Goal: Task Accomplishment & Management: Manage account settings

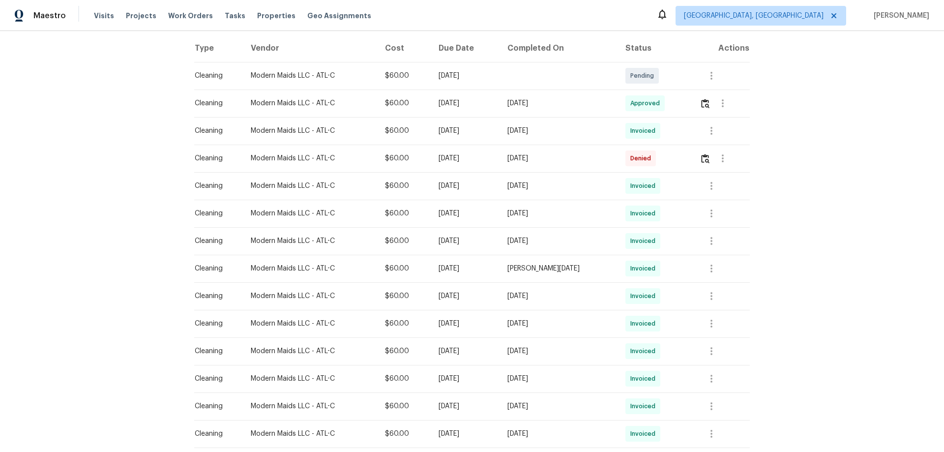
scroll to position [148, 0]
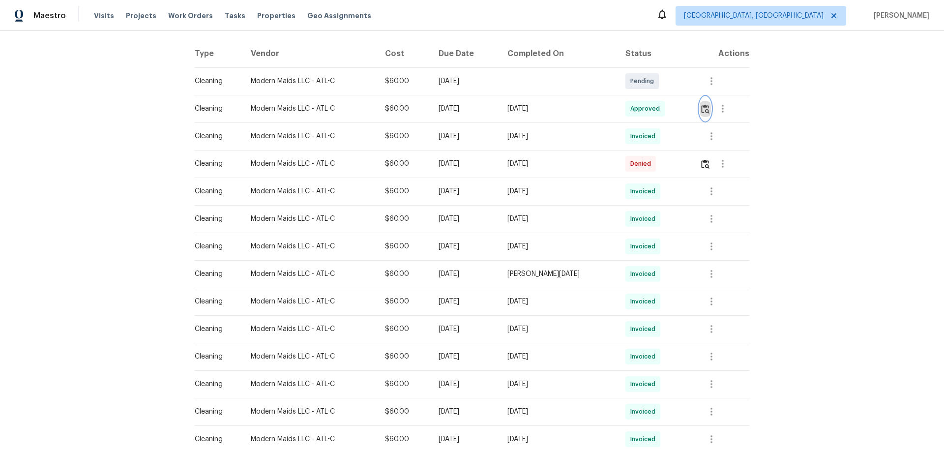
click at [706, 109] on img "button" at bounding box center [705, 108] width 8 height 9
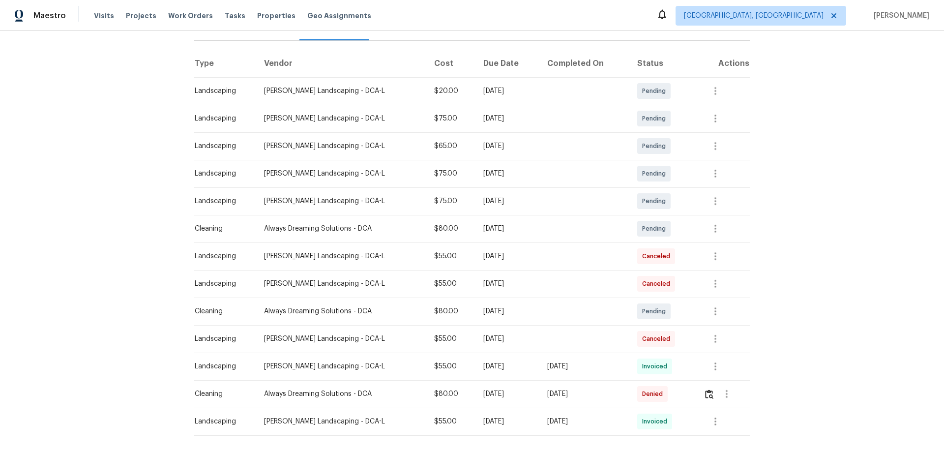
scroll to position [188, 0]
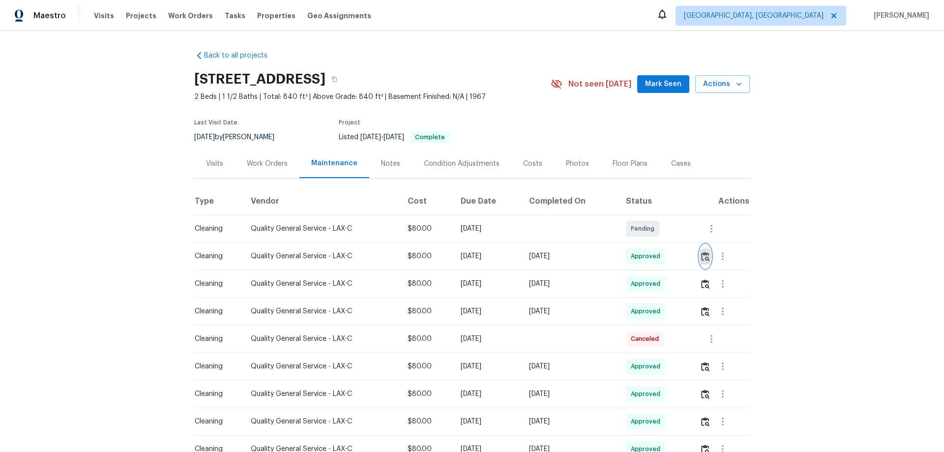
click at [701, 261] on img "button" at bounding box center [705, 256] width 8 height 9
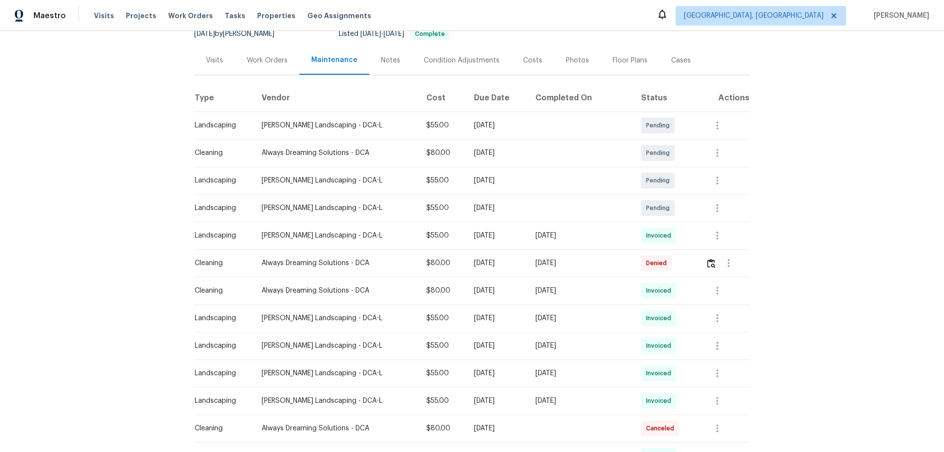
scroll to position [246, 0]
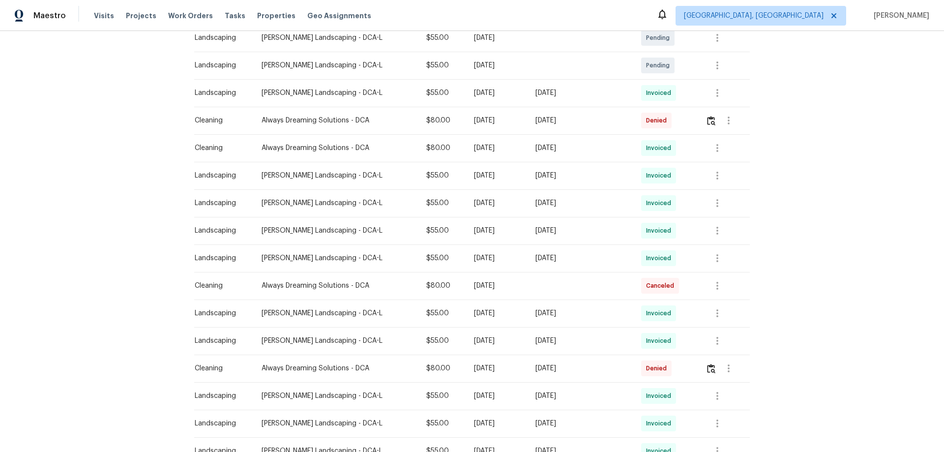
click at [699, 124] on td at bounding box center [724, 121] width 52 height 28
click at [717, 121] on button "button" at bounding box center [729, 121] width 24 height 24
click at [702, 120] on div at bounding box center [472, 226] width 944 height 452
click at [707, 121] on img "button" at bounding box center [711, 120] width 8 height 9
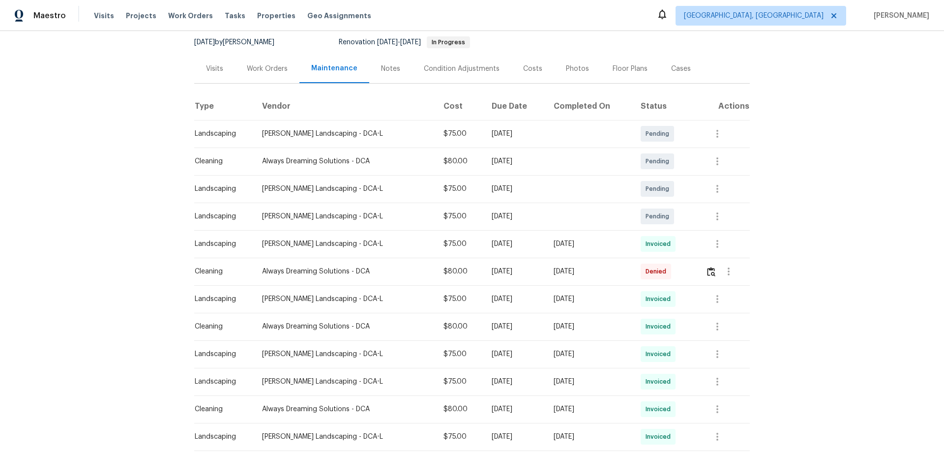
scroll to position [197, 0]
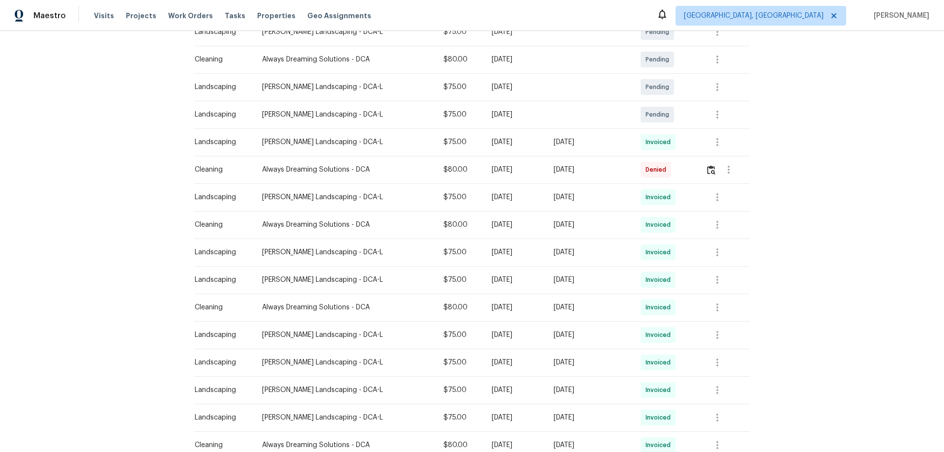
drag, startPoint x: 622, startPoint y: 168, endPoint x: 326, endPoint y: 167, distance: 295.6
click at [476, 168] on tr "Cleaning Always Dreaming Solutions - DCA $80.00 Mon, Aug 11 2025 Mon, Aug 18 20…" at bounding box center [472, 170] width 556 height 28
click at [711, 169] on img "button" at bounding box center [711, 169] width 8 height 9
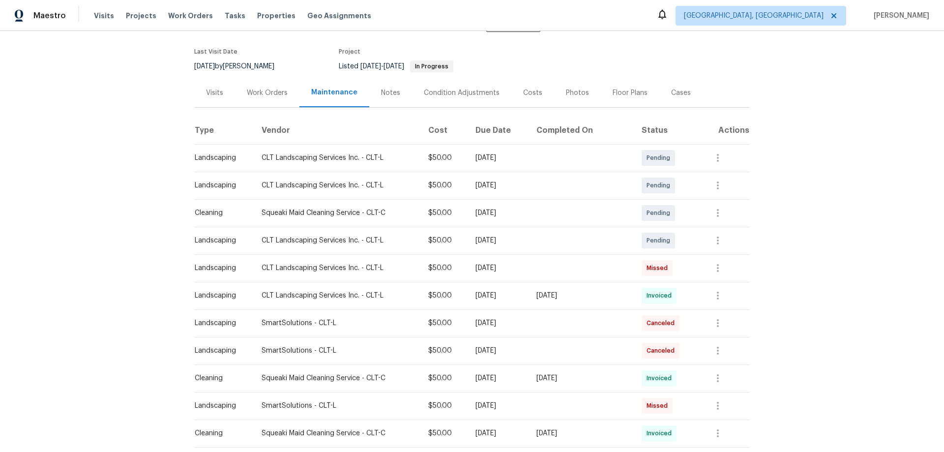
scroll to position [148, 0]
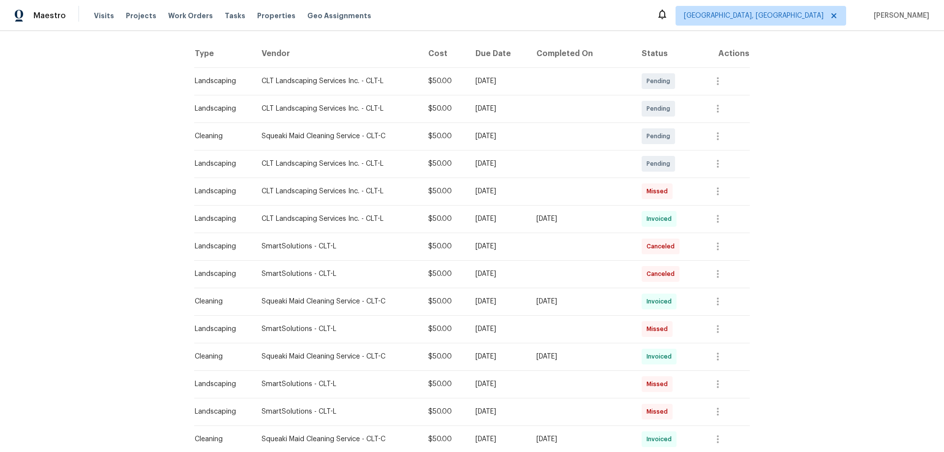
drag, startPoint x: 627, startPoint y: 220, endPoint x: 445, endPoint y: 210, distance: 182.3
click at [472, 211] on tr "Landscaping CLT Landscaping Services Inc. - CLT-L $50.00 Mon, Aug 11 2025 Mon, …" at bounding box center [472, 219] width 556 height 28
click at [712, 217] on icon "button" at bounding box center [718, 219] width 12 height 12
click at [719, 239] on li "View details" at bounding box center [737, 235] width 69 height 16
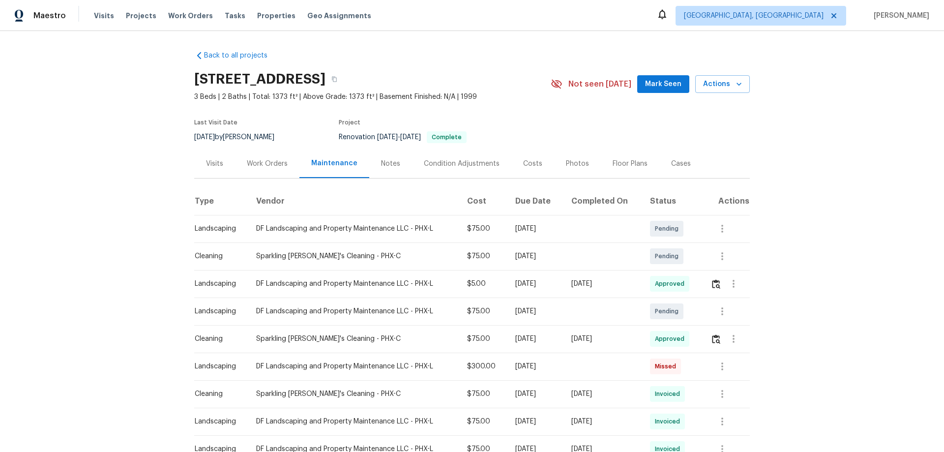
scroll to position [148, 0]
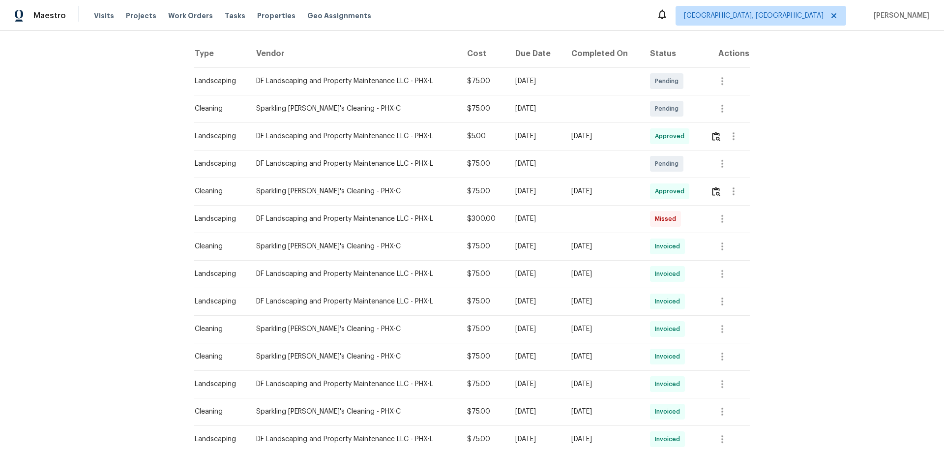
drag, startPoint x: 624, startPoint y: 137, endPoint x: 510, endPoint y: 138, distance: 114.1
click at [552, 137] on tr "Landscaping DF Landscaping and Property Maintenance LLC - PHX-L $5.00 [DATE] [D…" at bounding box center [472, 136] width 556 height 28
drag, startPoint x: 537, startPoint y: 181, endPoint x: 563, endPoint y: 183, distance: 26.2
click at [510, 183] on tr "Cleaning Sparkling Amanda's Cleaning - PHX-C $75.00 Mon, Aug 18 2025 Mon, Aug 1…" at bounding box center [472, 192] width 556 height 28
click at [706, 196] on td at bounding box center [726, 192] width 47 height 28
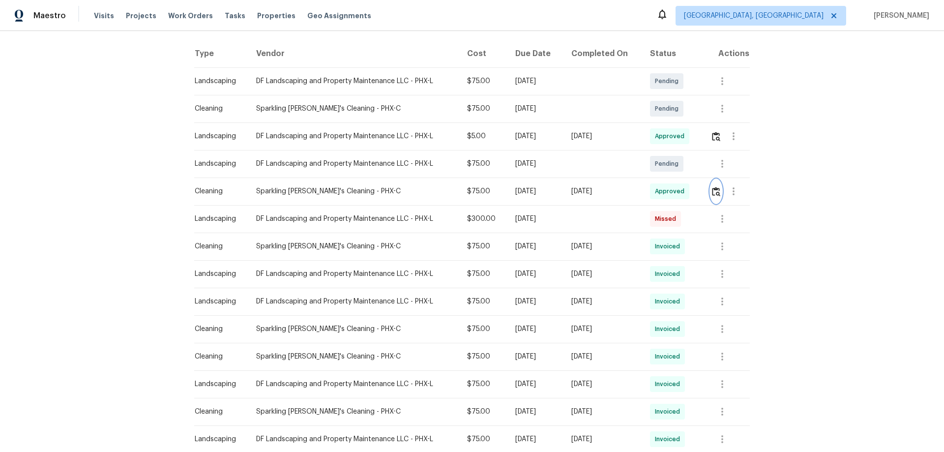
click at [715, 190] on img "button" at bounding box center [716, 191] width 8 height 9
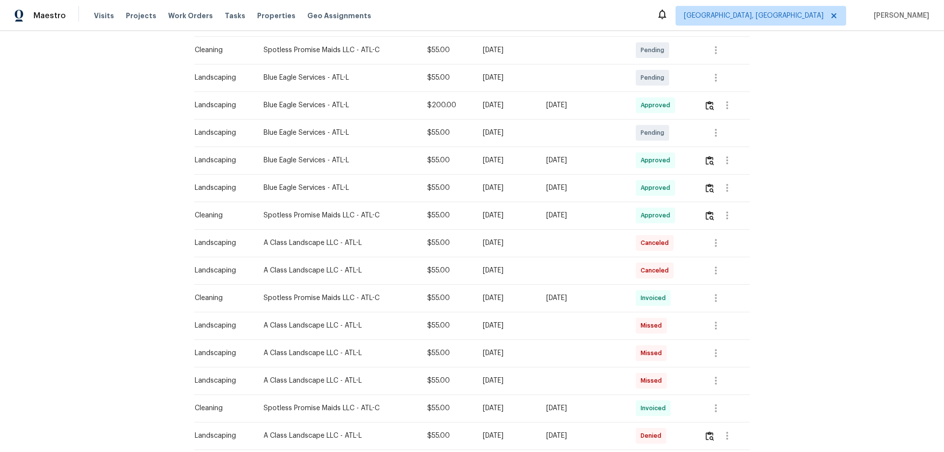
scroll to position [197, 0]
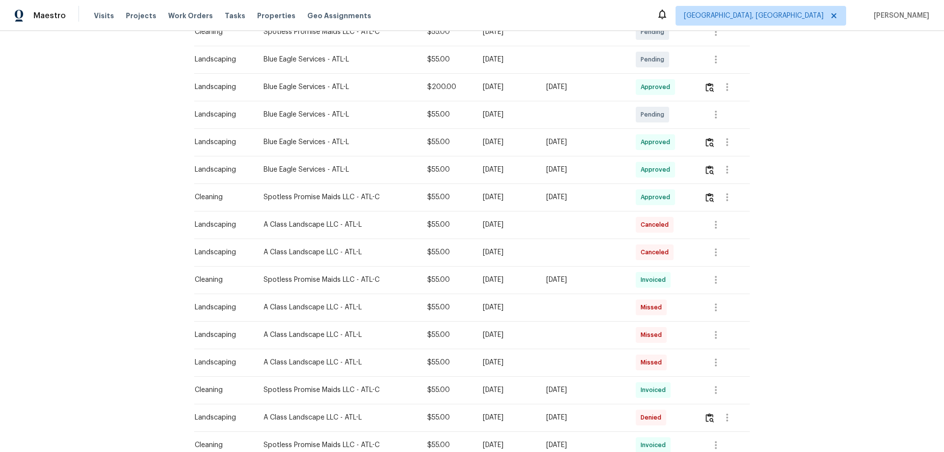
drag, startPoint x: 599, startPoint y: 91, endPoint x: 432, endPoint y: 95, distance: 166.8
click at [505, 90] on tr "Landscaping Blue Eagle Services - ATL-L $200.00 [DATE] [DATE] Approved" at bounding box center [472, 87] width 556 height 28
click at [706, 89] on img "button" at bounding box center [710, 87] width 8 height 9
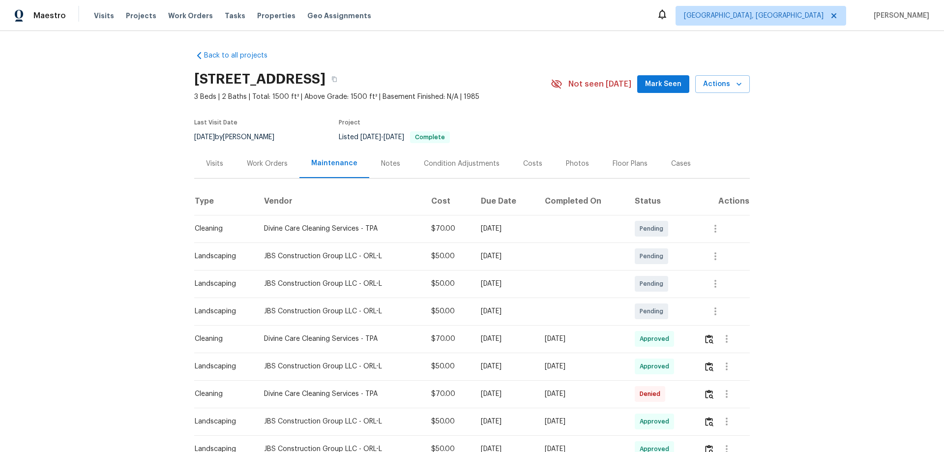
scroll to position [148, 0]
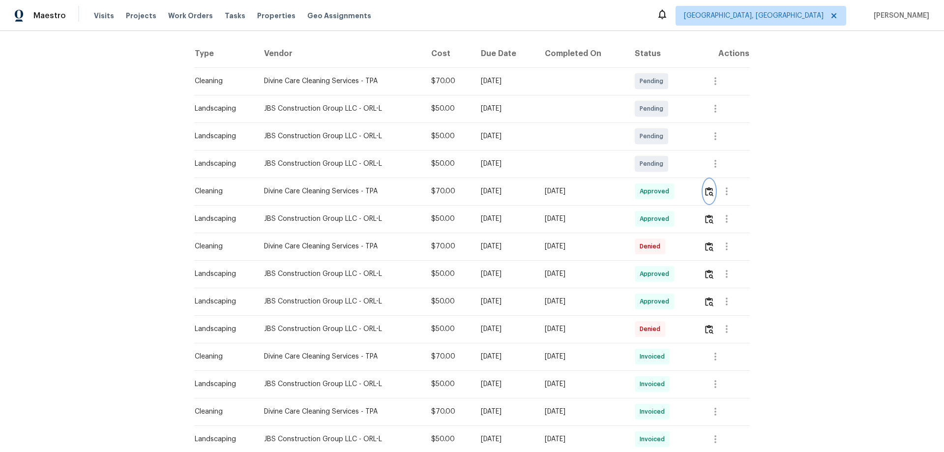
click at [705, 187] on img "button" at bounding box center [709, 191] width 8 height 9
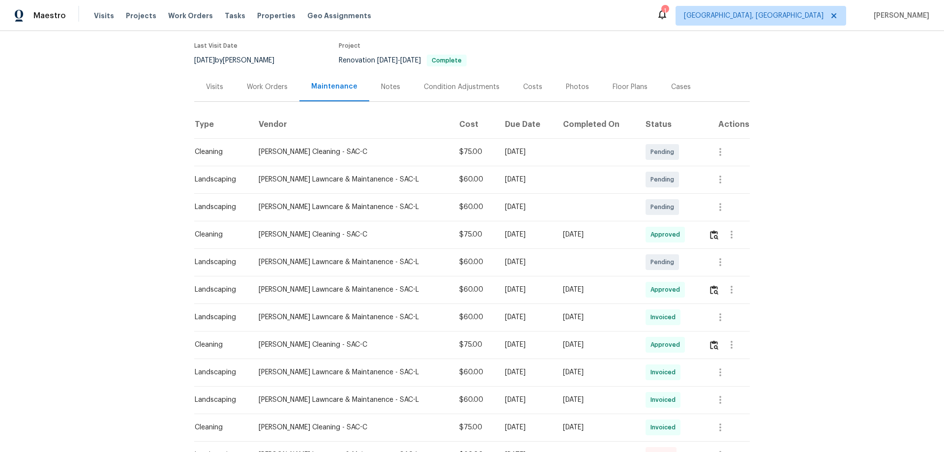
scroll to position [148, 0]
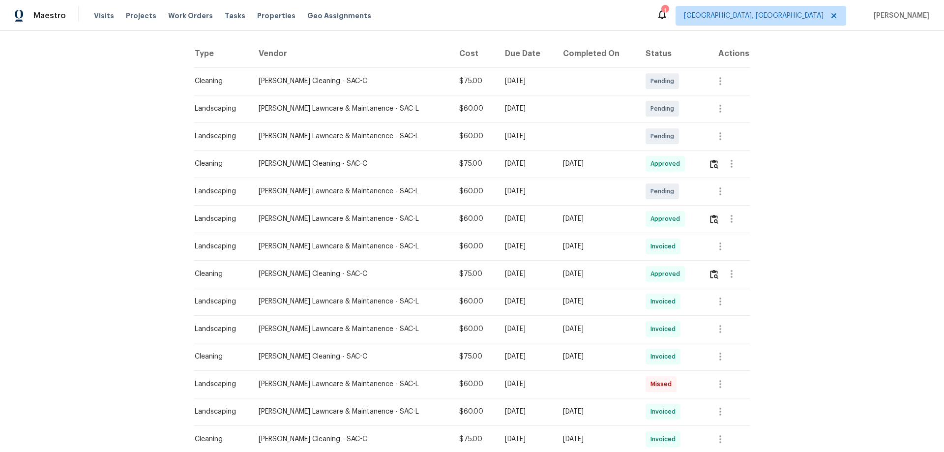
click at [464, 156] on tr "Cleaning Ruiz's Cleaning - SAC-C $75.00 Mon, Aug 18 2025 Mon, Aug 18 2025 Appro…" at bounding box center [472, 164] width 556 height 28
click at [710, 163] on img "button" at bounding box center [714, 163] width 8 height 9
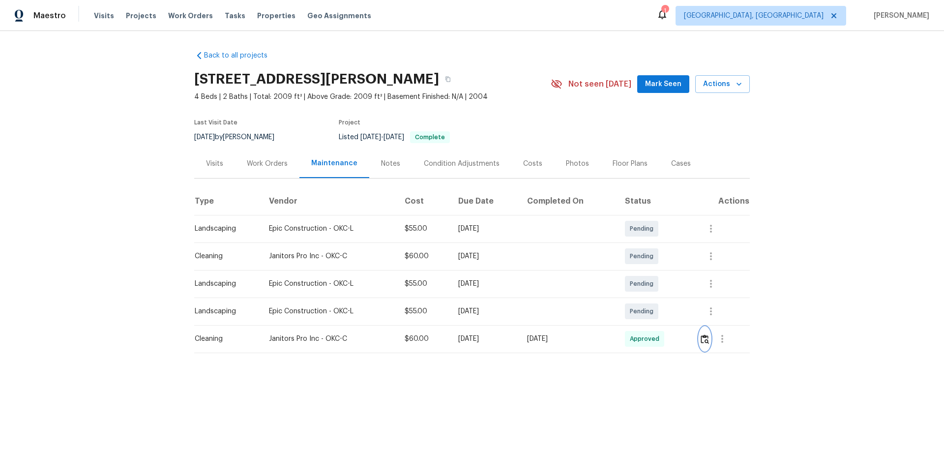
click at [704, 343] on button "button" at bounding box center [704, 339] width 11 height 24
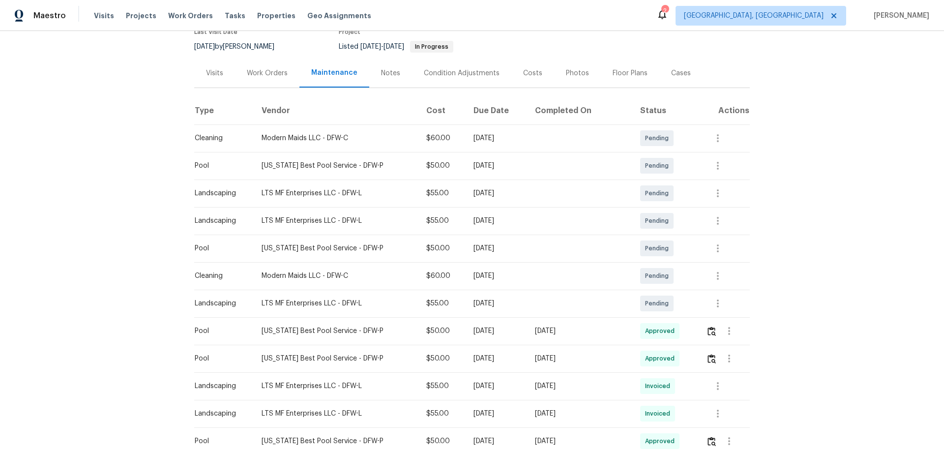
scroll to position [197, 0]
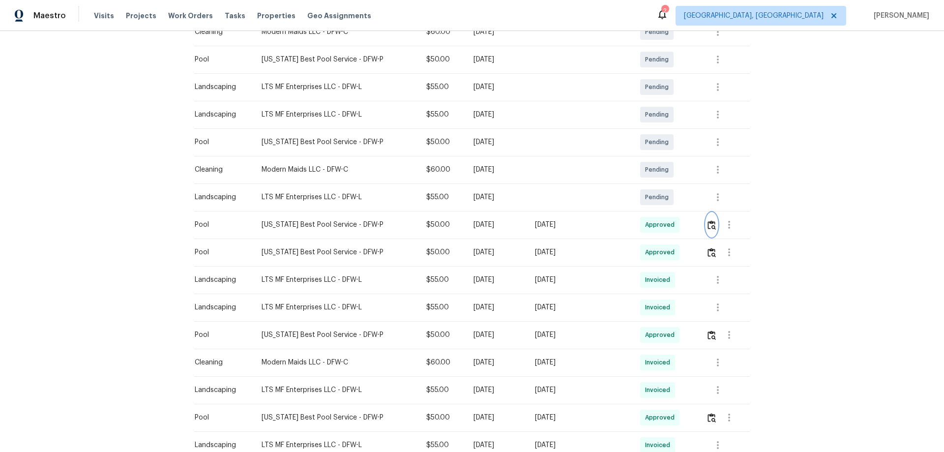
click at [708, 226] on img "button" at bounding box center [712, 224] width 8 height 9
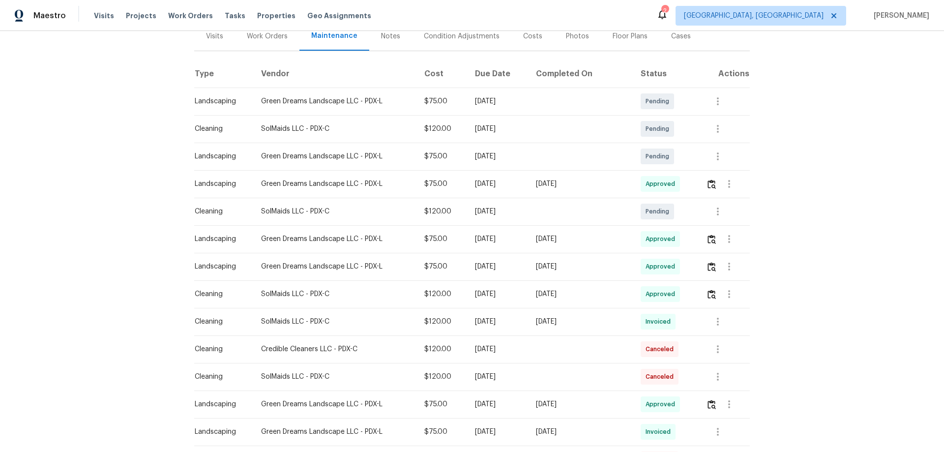
scroll to position [197, 0]
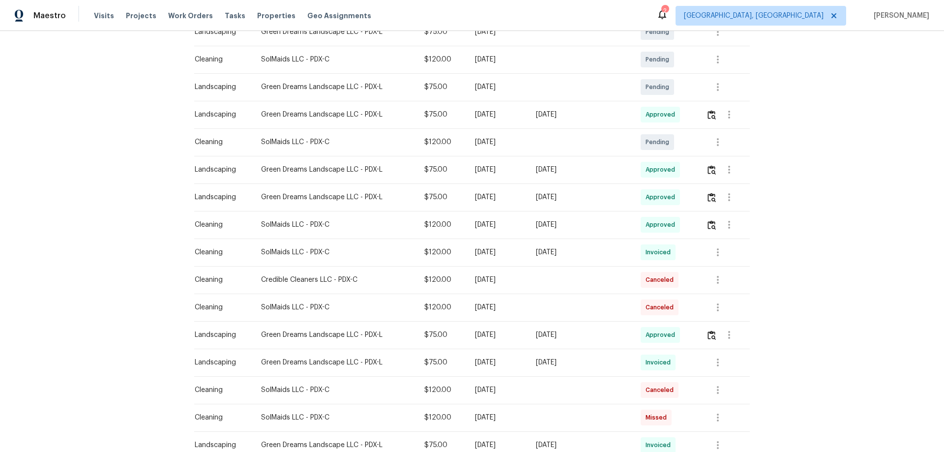
drag, startPoint x: 625, startPoint y: 121, endPoint x: 416, endPoint y: 97, distance: 209.8
click at [420, 97] on tbody "Landscaping Green Dreams Landscape LLC - PDX-L $75.00 Tue, Sep 02 2025 Pending …" at bounding box center [472, 362] width 556 height 689
click at [706, 113] on div at bounding box center [727, 115] width 43 height 24
click at [708, 113] on img "button" at bounding box center [712, 114] width 8 height 9
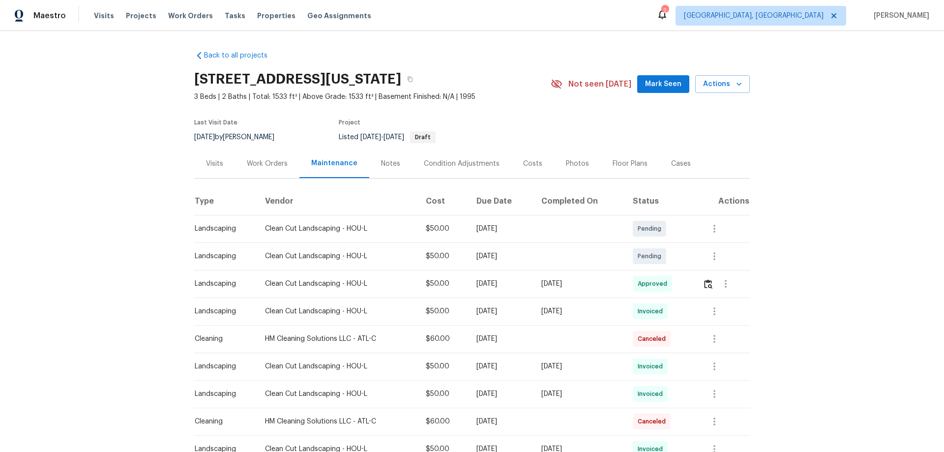
scroll to position [246, 0]
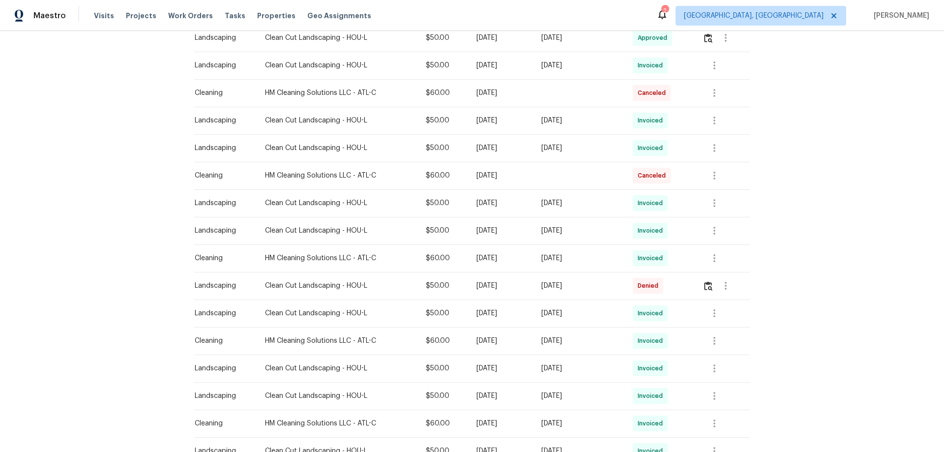
click at [529, 28] on div "Maestro Visits Projects Work Orders Tasks Properties Geo Assignments 2 [GEOGRAP…" at bounding box center [472, 226] width 944 height 452
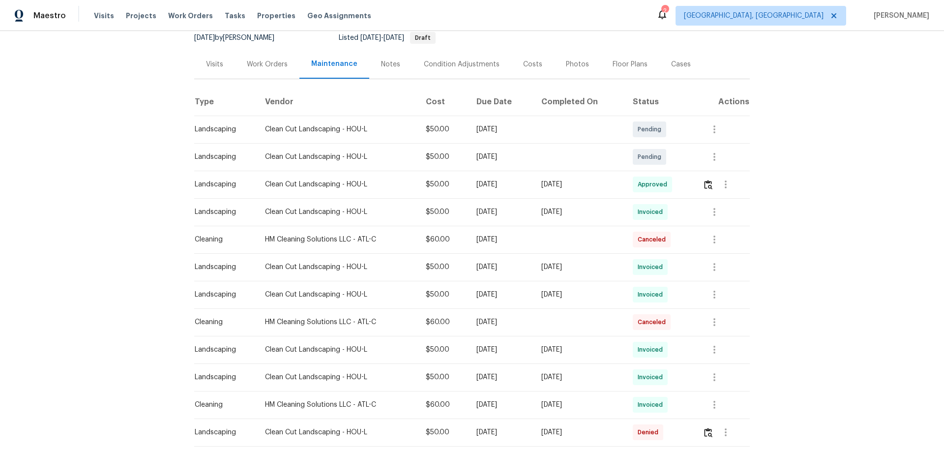
scroll to position [98, 0]
click at [703, 195] on div at bounding box center [726, 186] width 47 height 24
click at [708, 187] on img "button" at bounding box center [708, 185] width 8 height 9
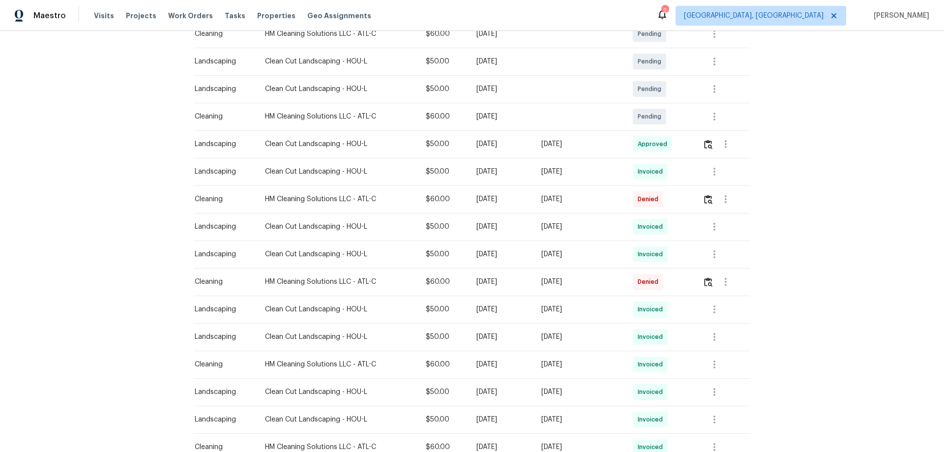
scroll to position [148, 0]
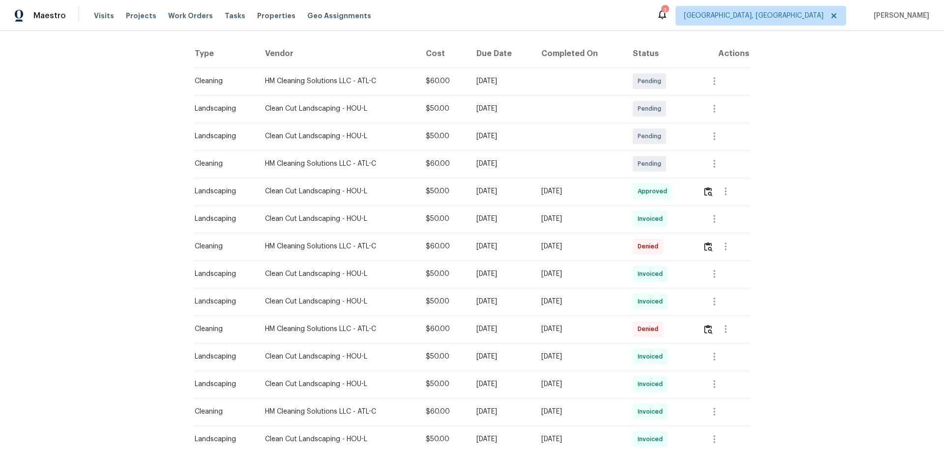
click at [715, 200] on div at bounding box center [726, 192] width 24 height 24
click at [711, 189] on img "button" at bounding box center [708, 191] width 8 height 9
